Goal: Information Seeking & Learning: Find specific fact

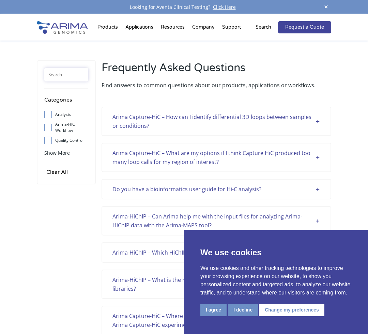
click at [68, 74] on input "text" at bounding box center [66, 75] width 44 height 14
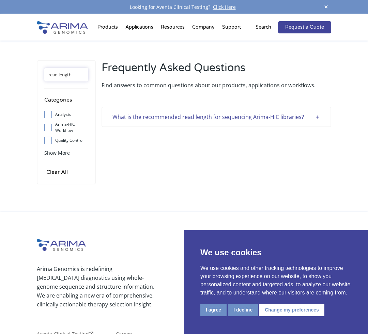
type input "read length"
click at [318, 116] on div "What is the recommended read length for sequencing Arima-HiC libraries?" at bounding box center [217, 117] width 208 height 9
click at [303, 116] on div "What is the recommended read length for sequencing Arima-HiC libraries?" at bounding box center [217, 117] width 208 height 9
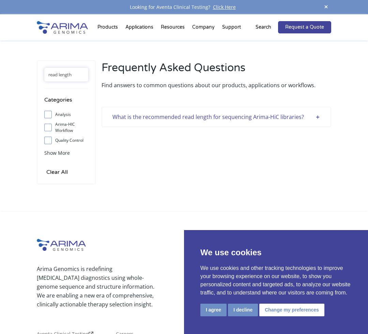
click at [303, 116] on div "What is the recommended read length for sequencing Arima-HiC libraries?" at bounding box center [217, 117] width 208 height 9
click at [216, 310] on button "I agree" at bounding box center [214, 310] width 26 height 13
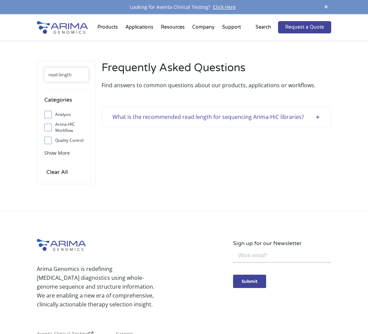
click at [317, 116] on div "What is the recommended read length for sequencing Arima-HiC libraries?" at bounding box center [217, 117] width 208 height 9
click at [288, 118] on div "What is the recommended read length for sequencing Arima-HiC libraries?" at bounding box center [217, 117] width 208 height 9
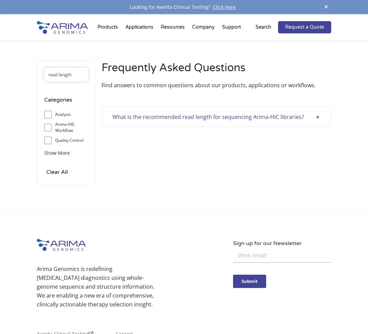
click at [288, 118] on div "What is the recommended read length for sequencing Arima-HiC libraries?" at bounding box center [217, 117] width 208 height 9
click at [286, 118] on div "What is the recommended read length for sequencing Arima-HiC libraries?" at bounding box center [217, 117] width 208 height 9
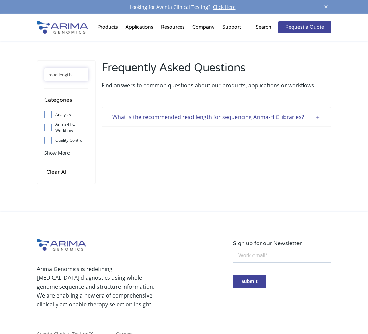
click at [291, 117] on div "What is the recommended read length for sequencing Arima-HiC libraries?" at bounding box center [217, 117] width 208 height 9
click at [192, 190] on div "read length Categories Analysis Arima-HIC Workflow Quality Control Sample Suppo…" at bounding box center [184, 135] width 295 height 151
